Goal: Transaction & Acquisition: Purchase product/service

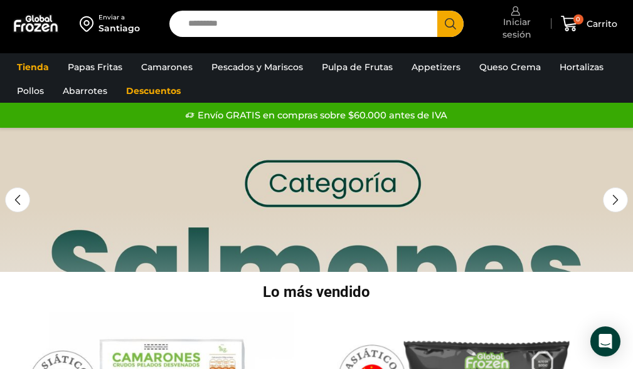
click at [518, 21] on span "Iniciar sesión" at bounding box center [515, 28] width 60 height 25
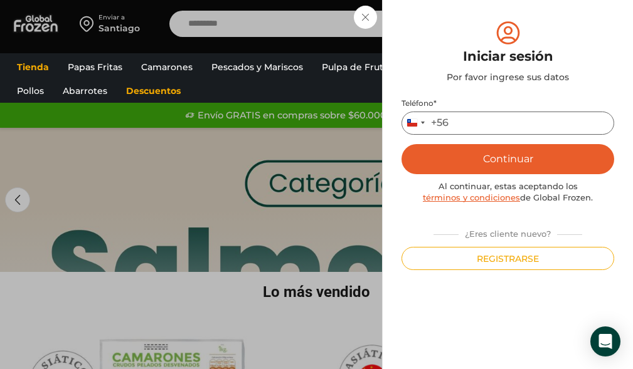
click at [493, 124] on input "Teléfono *" at bounding box center [507, 123] width 213 height 23
type input "*********"
click at [563, 161] on button "Continuar" at bounding box center [507, 159] width 213 height 30
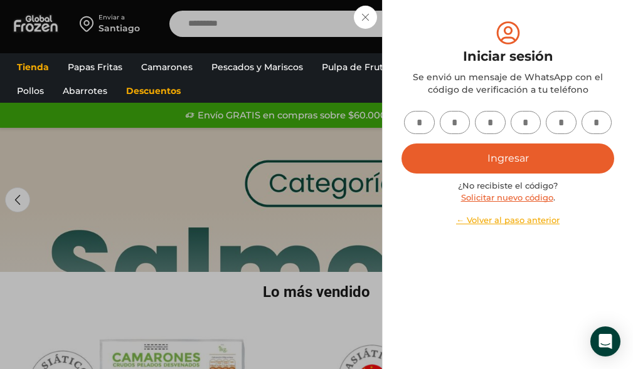
click at [421, 119] on input "text" at bounding box center [419, 122] width 31 height 23
type input "*"
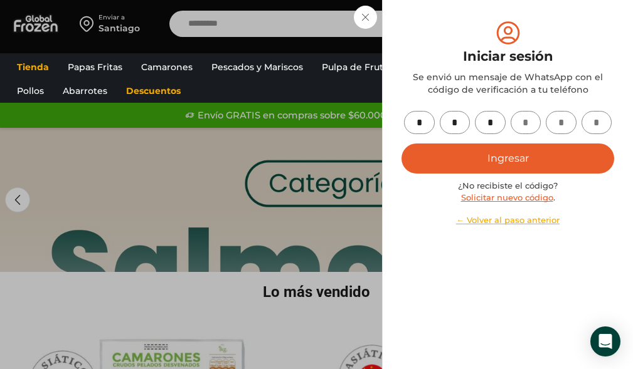
type input "*"
click at [580, 161] on button "Ingresar" at bounding box center [507, 159] width 213 height 30
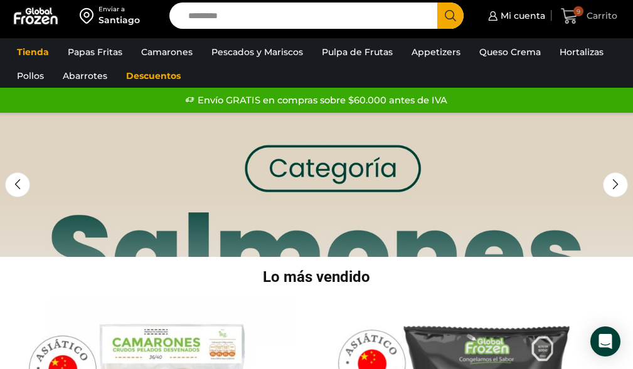
click at [587, 14] on span "Carrito" at bounding box center [600, 15] width 34 height 13
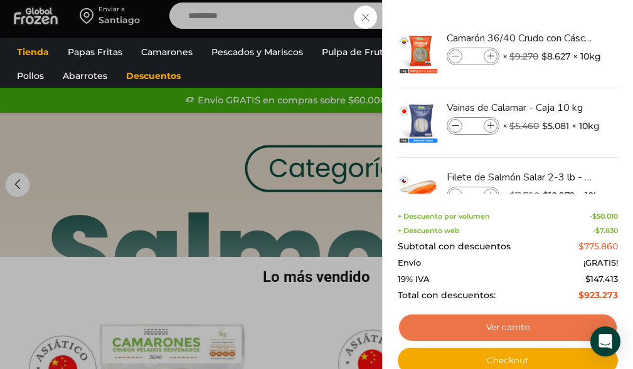
click at [544, 330] on link "Ver carrito" at bounding box center [508, 328] width 220 height 29
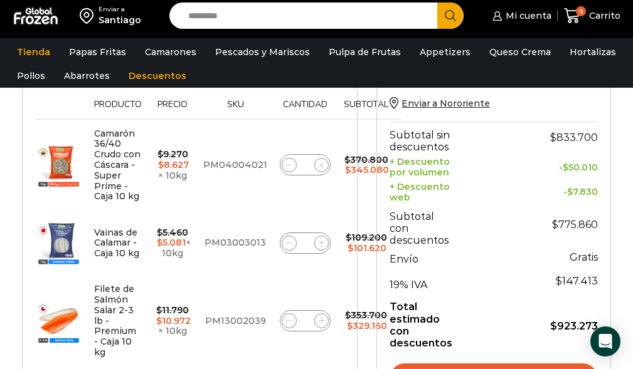
scroll to position [240, 0]
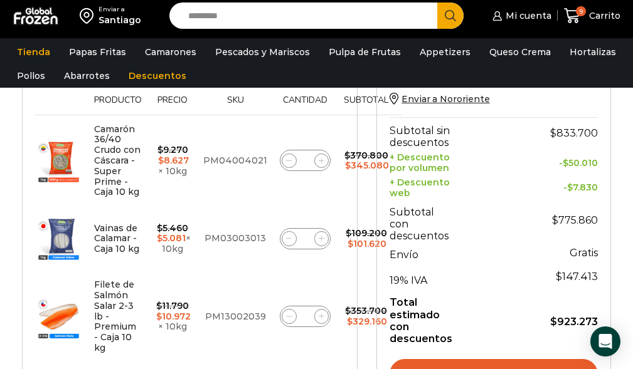
click at [286, 314] on icon at bounding box center [289, 317] width 6 height 6
type input "*"
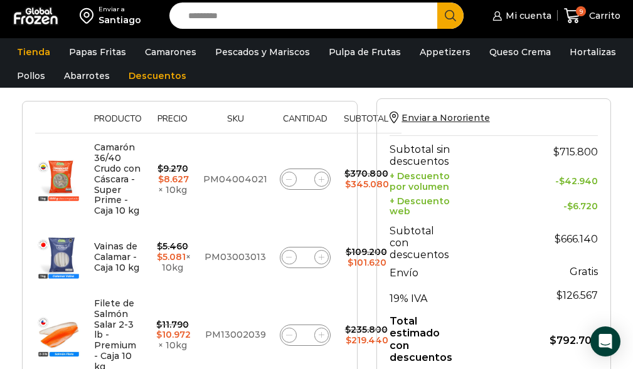
scroll to position [268, 0]
click at [282, 176] on span at bounding box center [289, 178] width 15 height 15
type input "*"
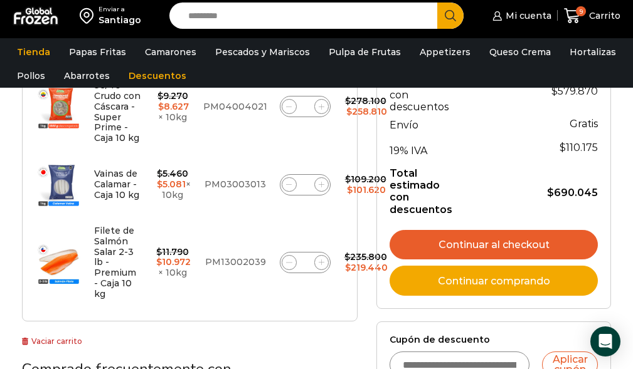
scroll to position [334, 0]
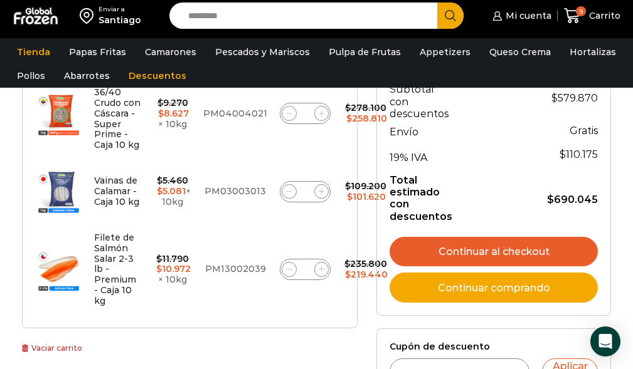
click at [533, 290] on link "Continuar comprando" at bounding box center [494, 288] width 208 height 30
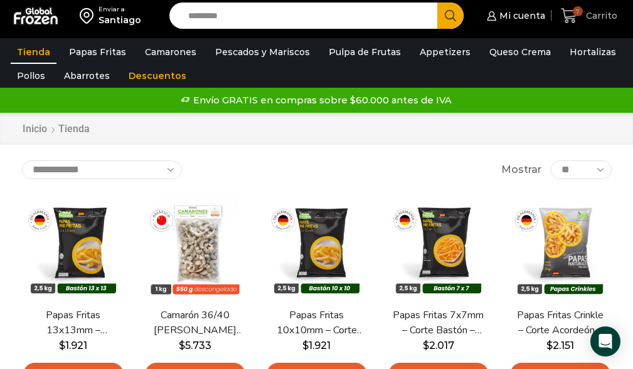
click at [579, 14] on span "7" at bounding box center [578, 11] width 10 height 10
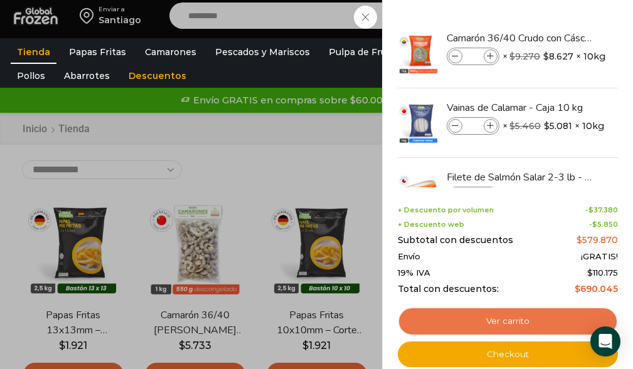
click at [533, 320] on link "Ver carrito" at bounding box center [508, 321] width 220 height 29
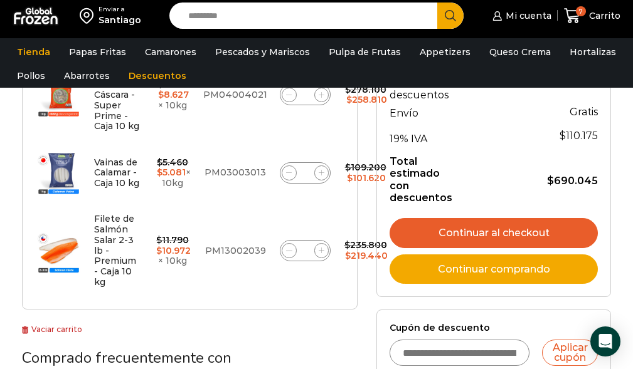
scroll to position [317, 0]
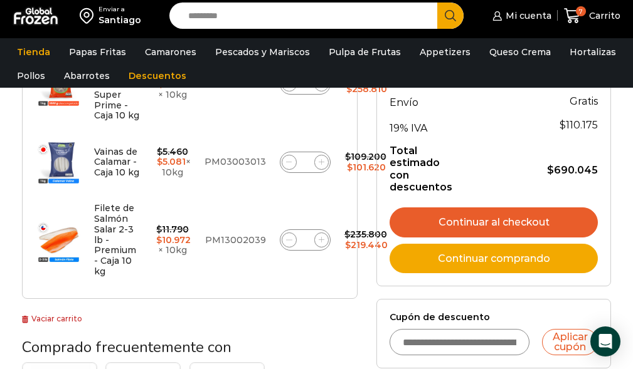
click at [470, 344] on input "Cupón de descuento" at bounding box center [460, 342] width 140 height 26
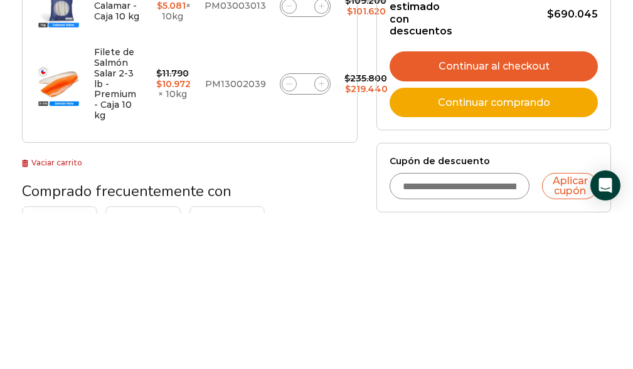
scroll to position [385, 0]
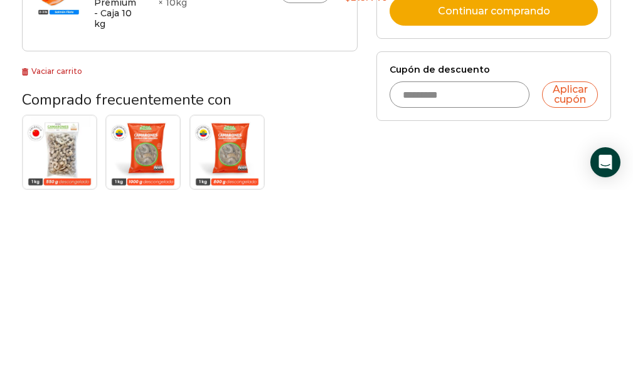
type input "*********"
click at [574, 274] on button "Aplicar cupón" at bounding box center [570, 274] width 56 height 26
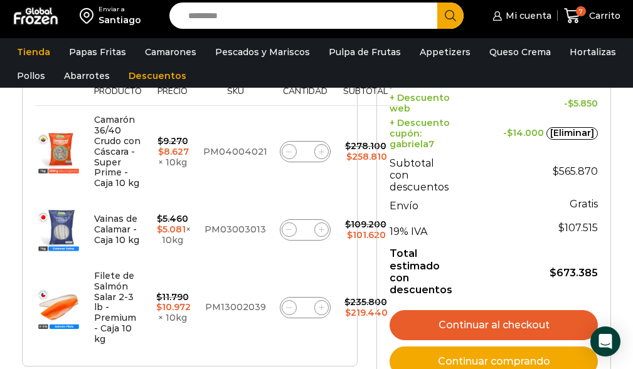
scroll to position [296, 0]
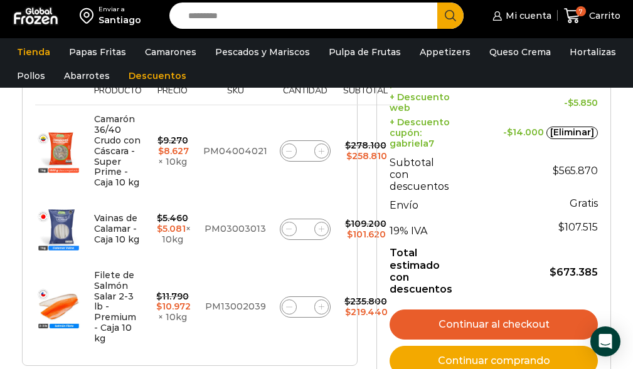
click at [533, 327] on link "Continuar al checkout" at bounding box center [494, 325] width 208 height 30
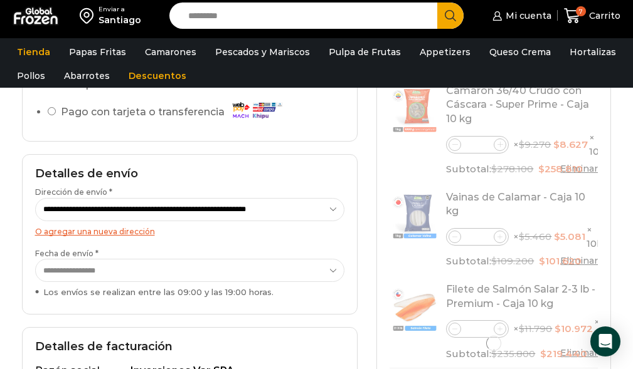
scroll to position [154, 0]
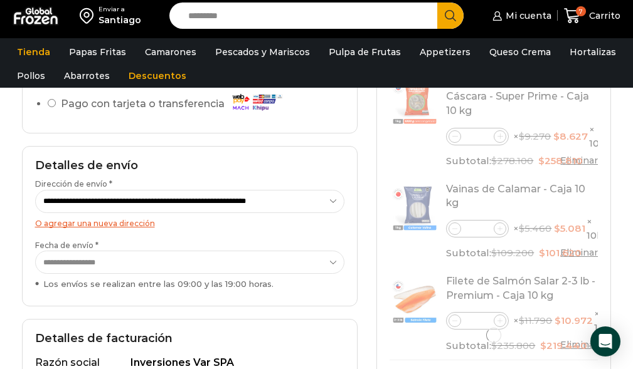
select select "*"
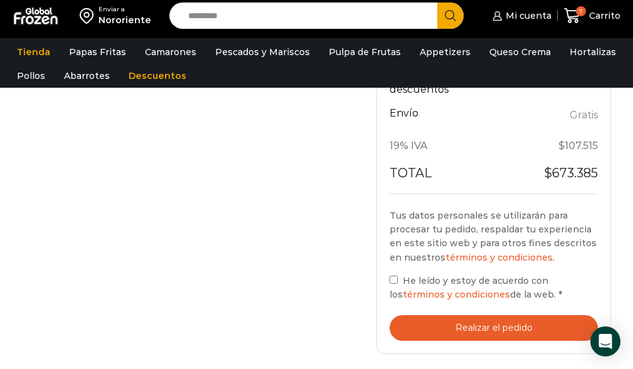
scroll to position [568, 0]
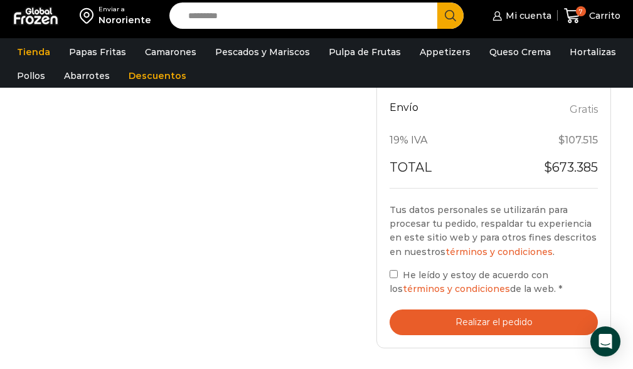
click at [511, 331] on button "Realizar el pedido" at bounding box center [494, 323] width 208 height 26
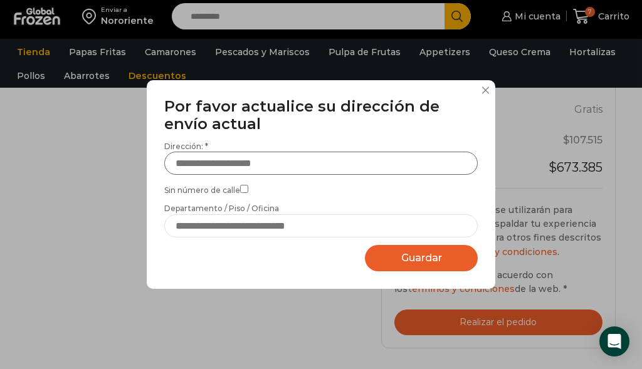
click at [222, 161] on input "Dirección: *" at bounding box center [321, 163] width 314 height 23
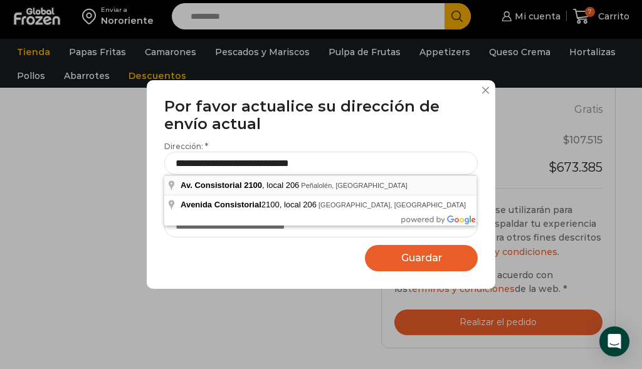
type input "**********"
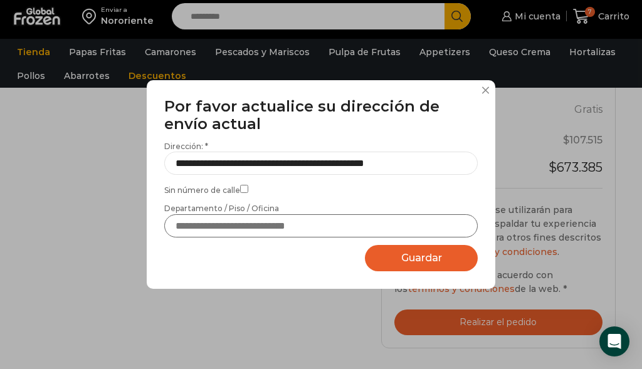
click at [241, 230] on input "Departamento / Piso / Oficina" at bounding box center [321, 226] width 314 height 23
click at [280, 221] on input "Departamento / Piso / Oficina" at bounding box center [321, 226] width 314 height 23
click at [314, 228] on input "Departamento / Piso / Oficina" at bounding box center [321, 226] width 314 height 23
click at [241, 225] on input "Departamento / Piso / Oficina" at bounding box center [321, 226] width 314 height 23
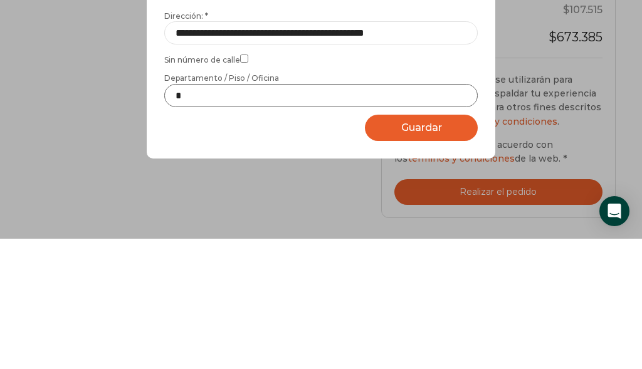
type input "*"
click at [426, 247] on button "Guardar Guardando..." at bounding box center [421, 258] width 113 height 27
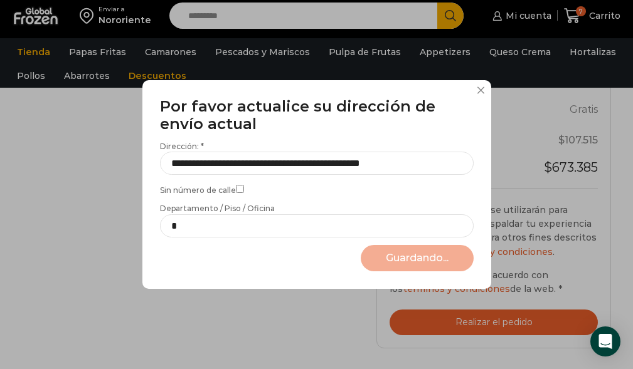
select select "*******"
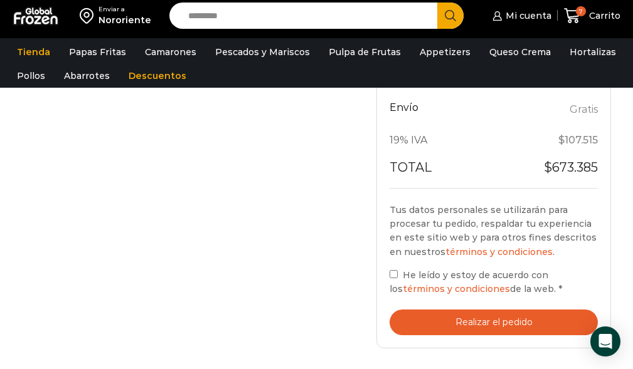
click at [536, 323] on button "Realizar el pedido" at bounding box center [494, 323] width 208 height 26
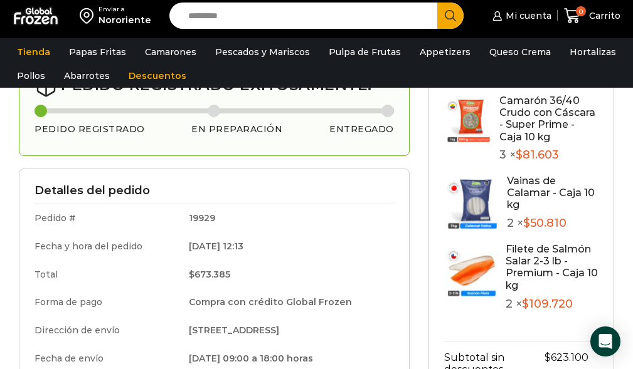
scroll to position [79, 0]
